Goal: Task Accomplishment & Management: Use online tool/utility

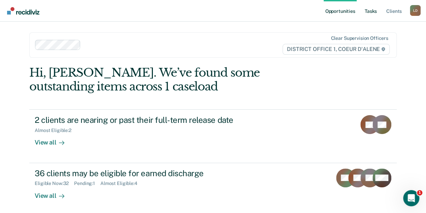
click at [370, 11] on link "Tasks" at bounding box center [371, 11] width 15 height 22
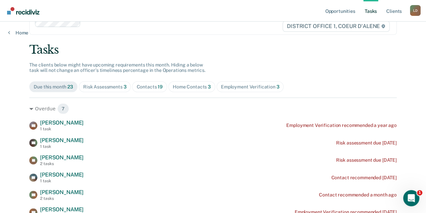
scroll to position [34, 0]
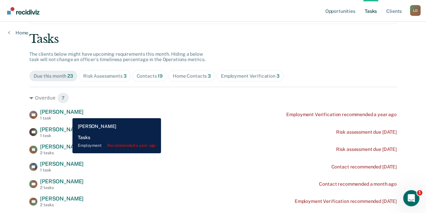
click at [67, 113] on span "[PERSON_NAME]" at bounding box center [61, 112] width 43 height 6
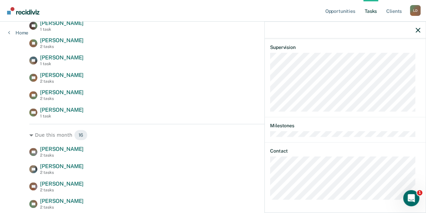
scroll to position [169, 0]
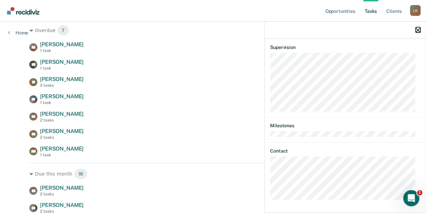
click at [420, 29] on icon "button" at bounding box center [418, 30] width 5 height 5
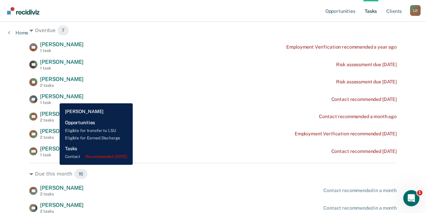
click at [55, 98] on span "[PERSON_NAME]" at bounding box center [61, 96] width 43 height 6
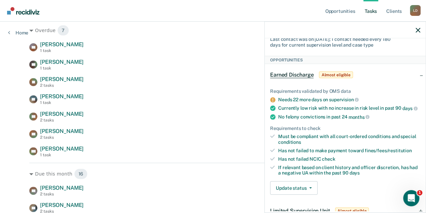
scroll to position [0, 0]
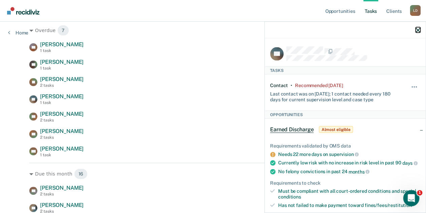
click at [418, 30] on icon "button" at bounding box center [418, 30] width 5 height 5
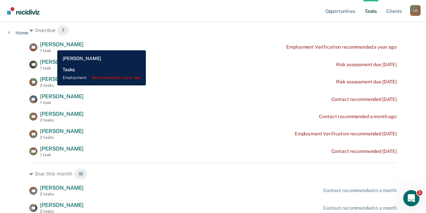
click at [52, 45] on span "[PERSON_NAME]" at bounding box center [61, 44] width 43 height 6
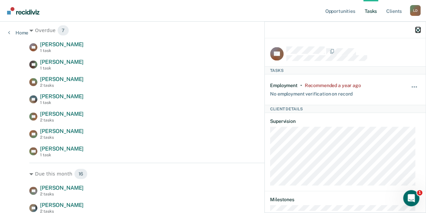
click at [417, 30] on icon "button" at bounding box center [418, 30] width 5 height 5
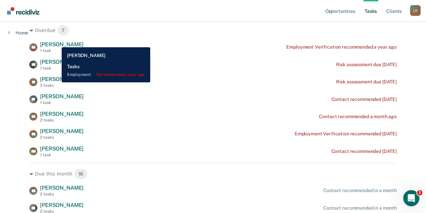
click at [57, 42] on span "[PERSON_NAME]" at bounding box center [61, 44] width 43 height 6
